Goal: Find specific page/section: Find specific page/section

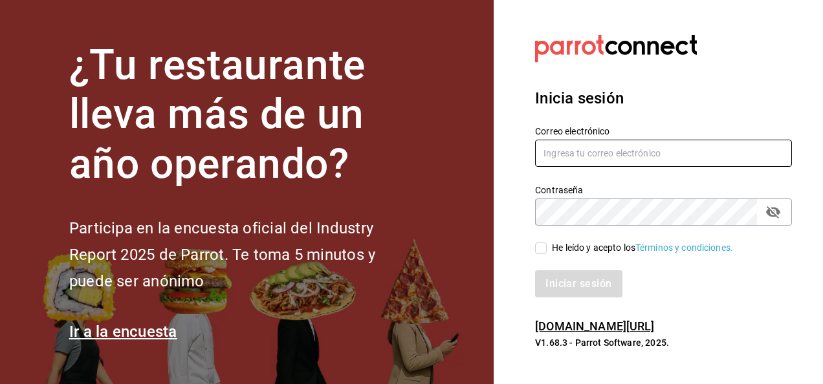
type input "fernando.aguirre@grupocosteno.com"
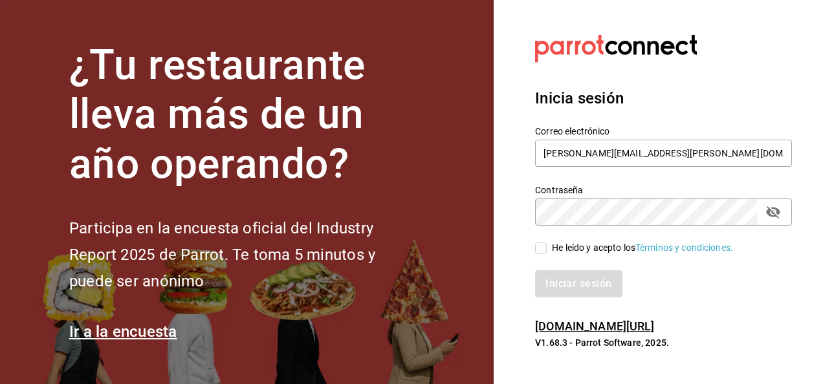
click at [544, 248] on input "He leído y acepto los Términos y condiciones." at bounding box center [541, 249] width 12 height 12
checkbox input "true"
click at [554, 273] on button "Iniciar sesión" at bounding box center [579, 283] width 88 height 27
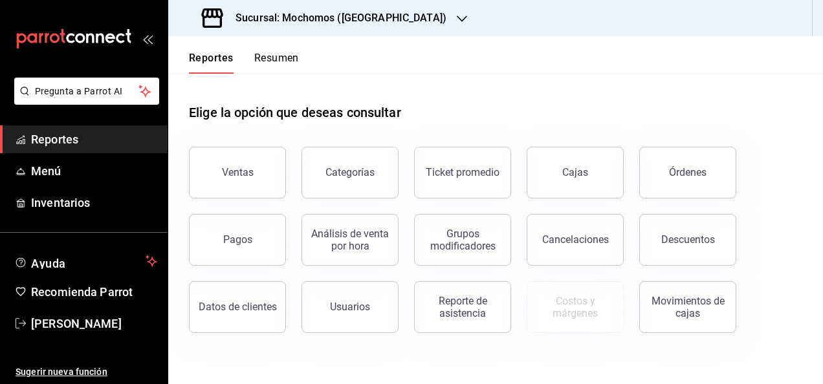
click at [366, 19] on h3 "Sucursal: Mochomos (Torreon)" at bounding box center [335, 18] width 221 height 16
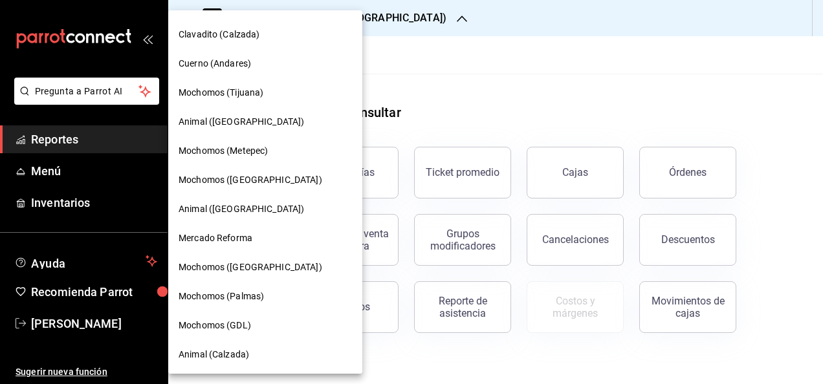
scroll to position [142, 0]
click at [211, 97] on span "Mochomos (Tijuana)" at bounding box center [220, 92] width 85 height 14
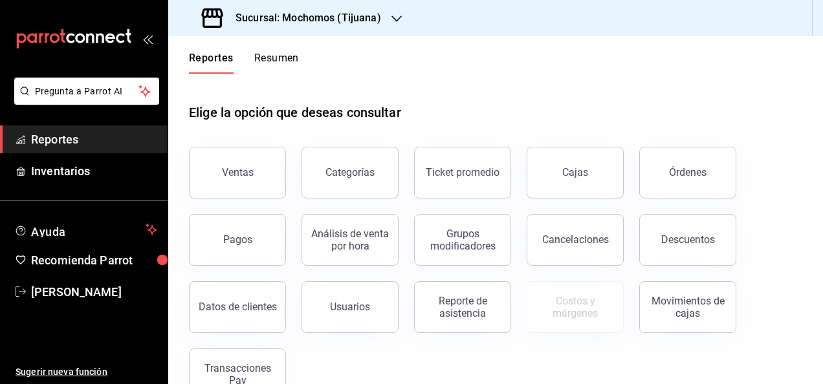
click at [391, 18] on icon "button" at bounding box center [396, 19] width 10 height 10
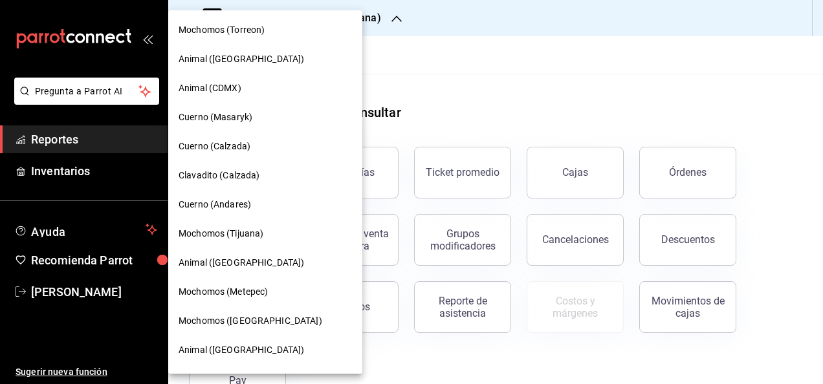
click at [224, 259] on span "Animal (Tijuana)" at bounding box center [240, 263] width 125 height 14
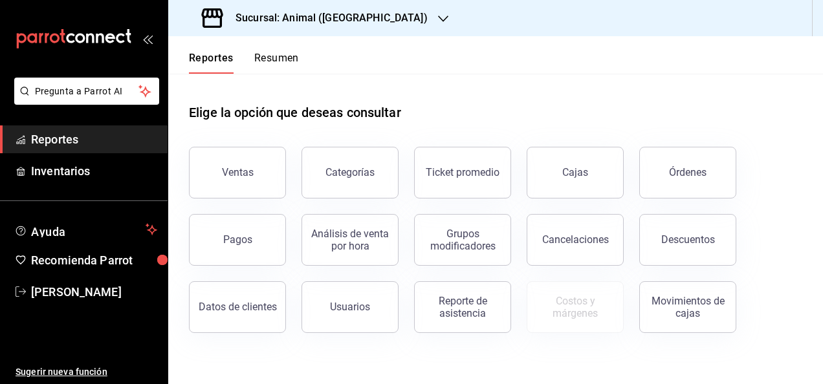
click at [438, 16] on icon "button" at bounding box center [443, 19] width 10 height 10
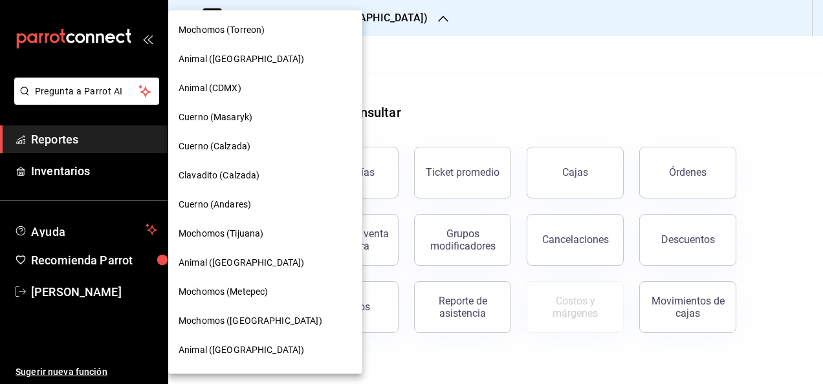
click at [261, 31] on span "Mochomos (Torreon)" at bounding box center [221, 30] width 86 height 14
